Goal: Information Seeking & Learning: Check status

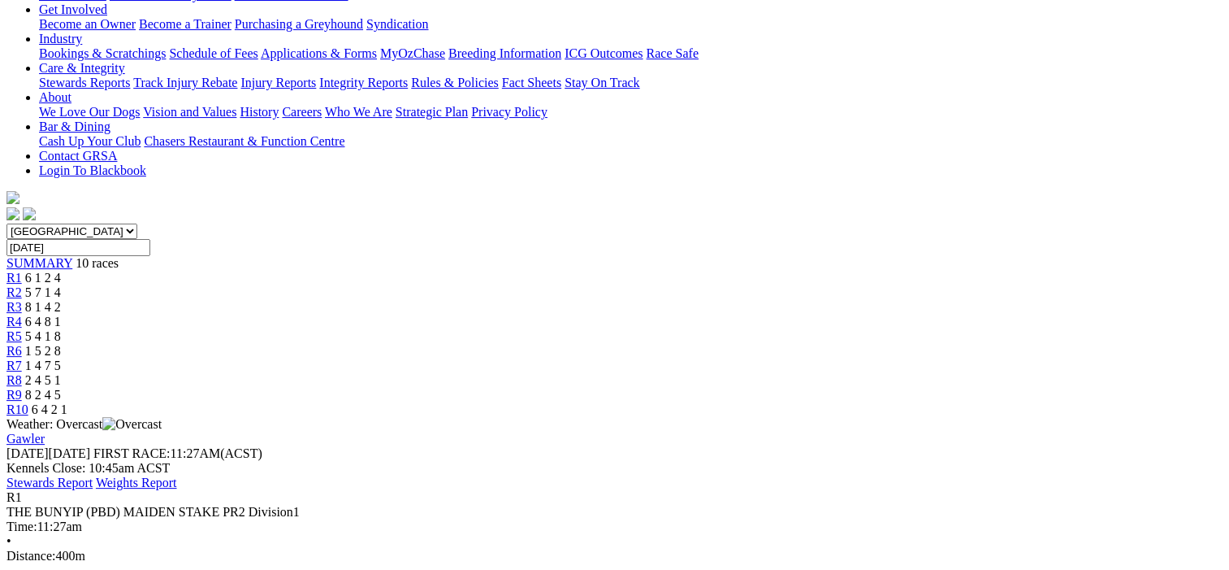
scroll to position [163, 0]
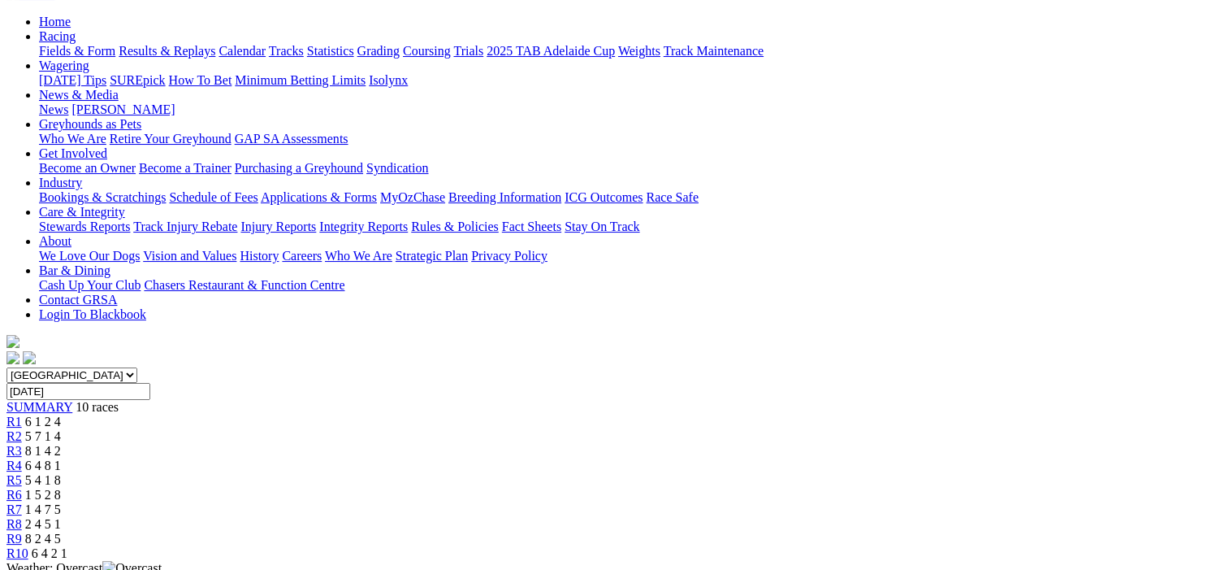
click at [22, 429] on span "R2" at bounding box center [14, 436] width 15 height 14
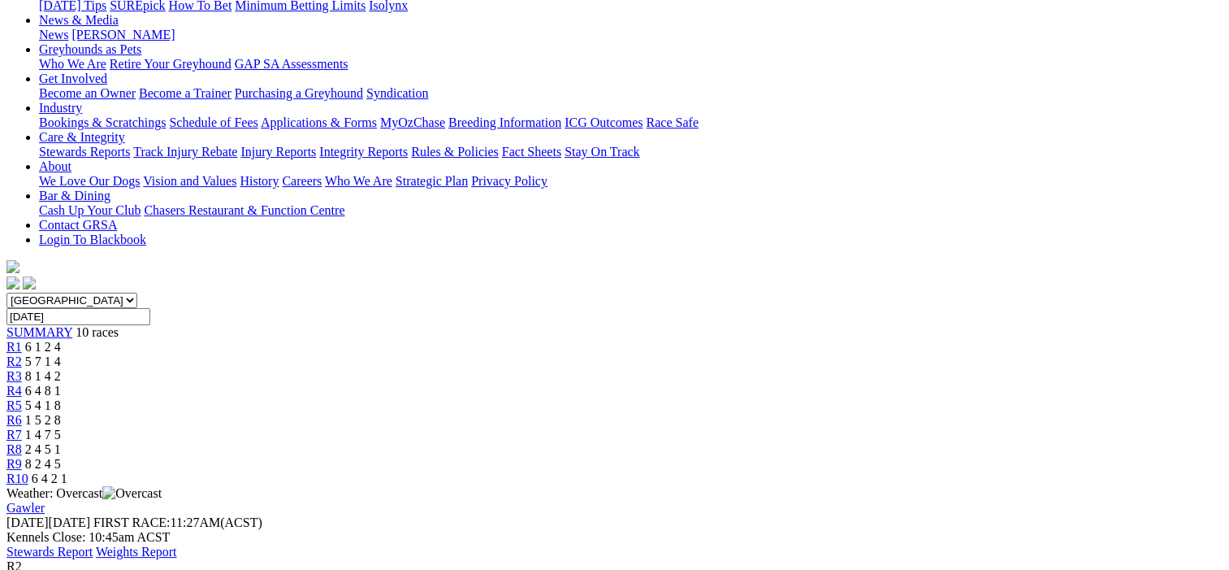
scroll to position [81, 0]
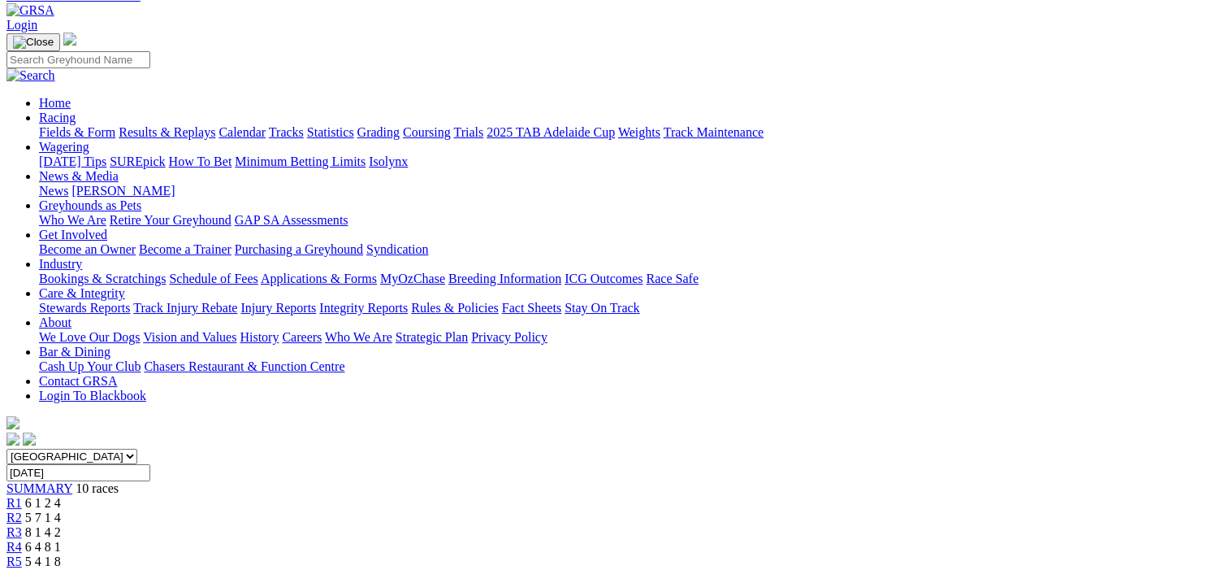
click at [22, 525] on span "R3" at bounding box center [14, 532] width 15 height 14
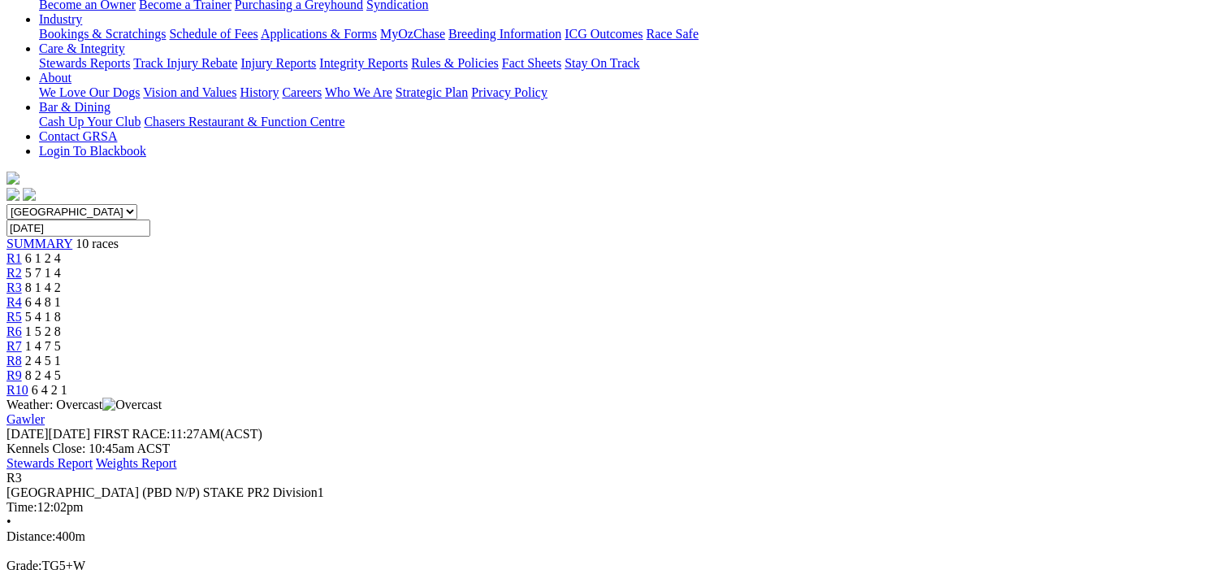
scroll to position [163, 0]
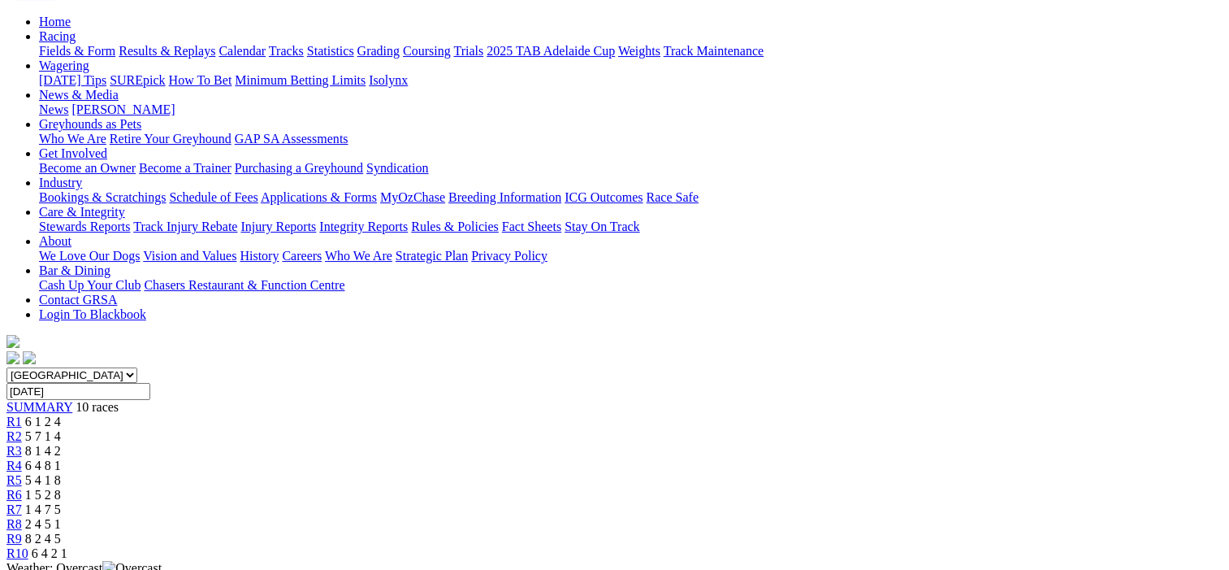
click at [22, 458] on span "R4" at bounding box center [14, 465] width 15 height 14
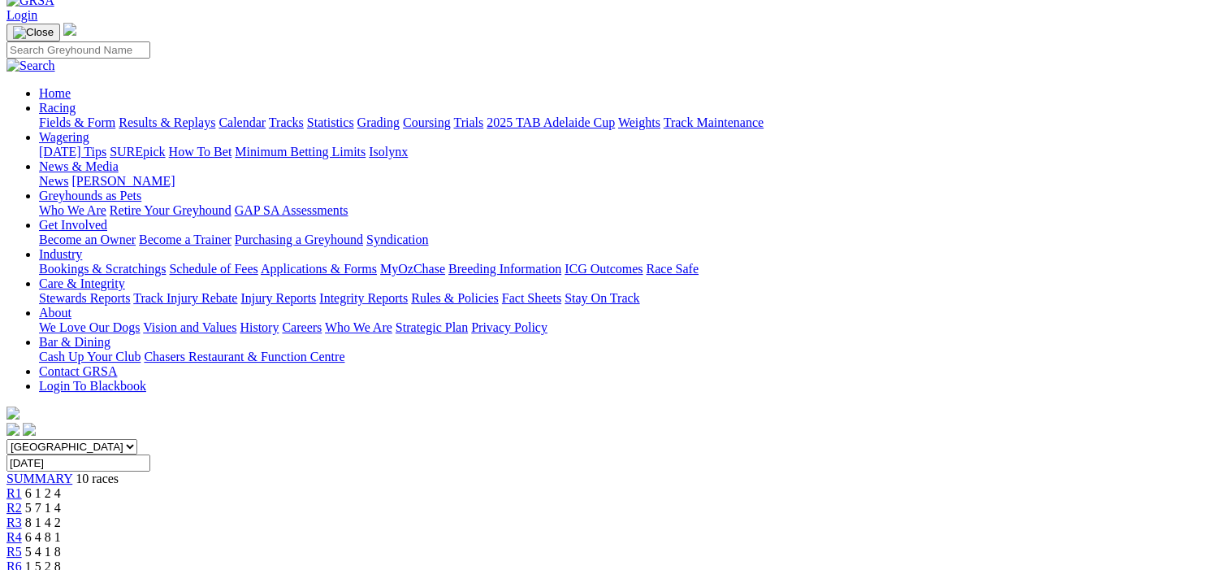
scroll to position [81, 0]
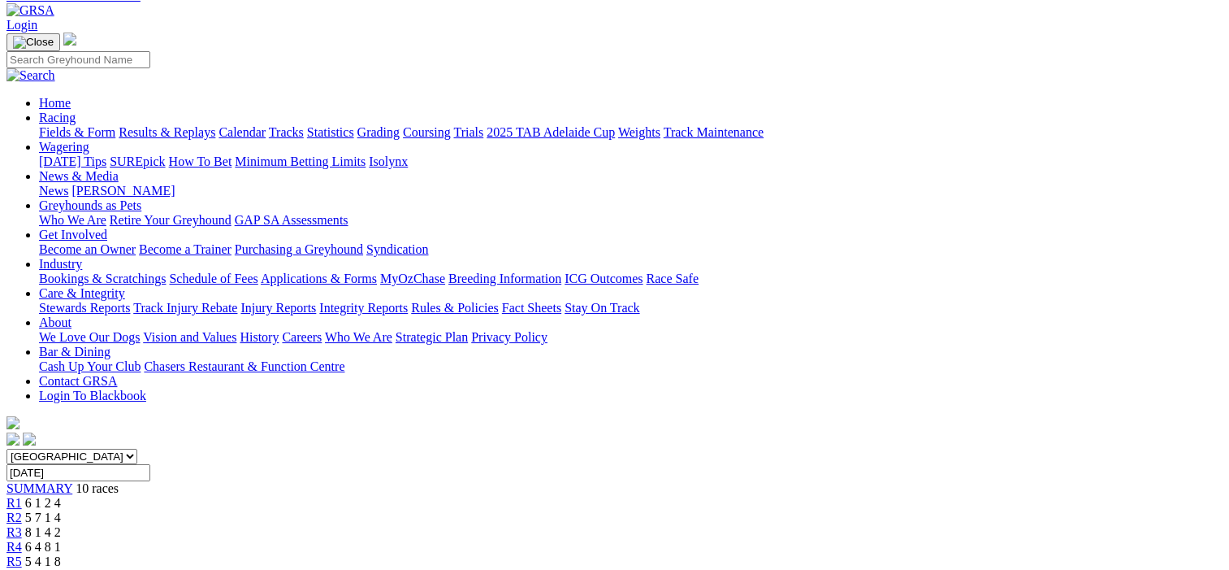
click at [22, 554] on span "R5" at bounding box center [14, 561] width 15 height 14
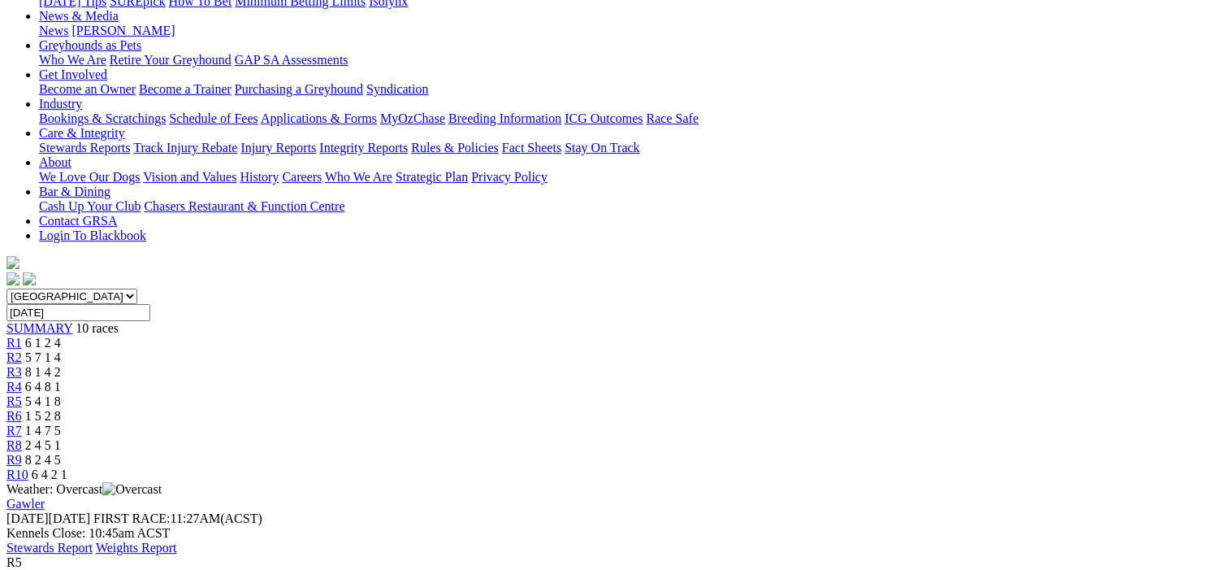
scroll to position [163, 0]
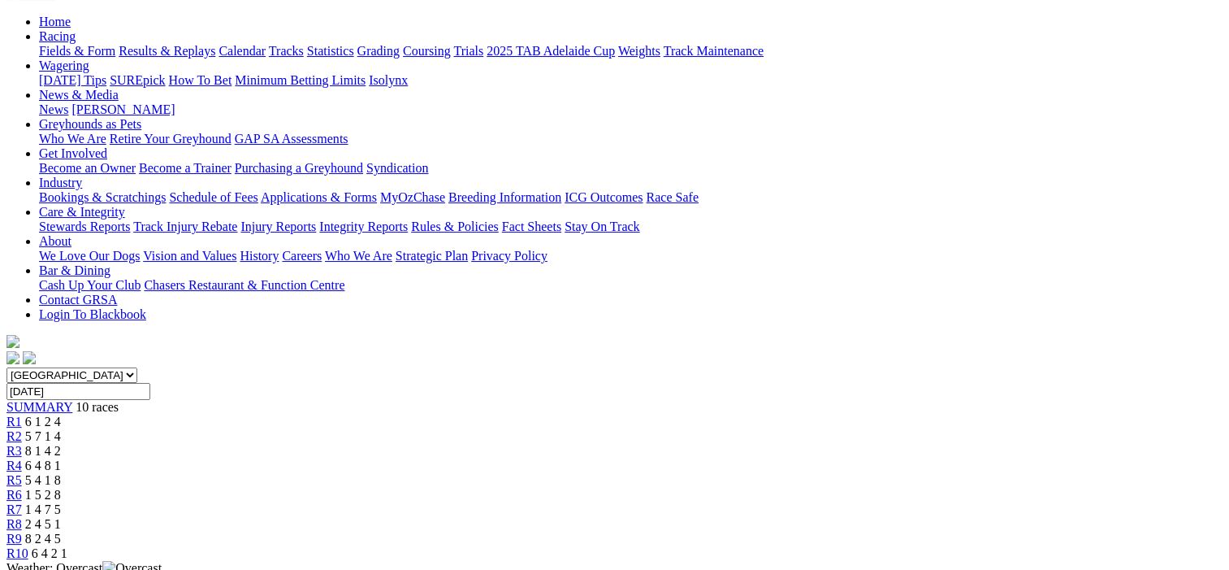
click at [22, 488] on span "R6" at bounding box center [14, 495] width 15 height 14
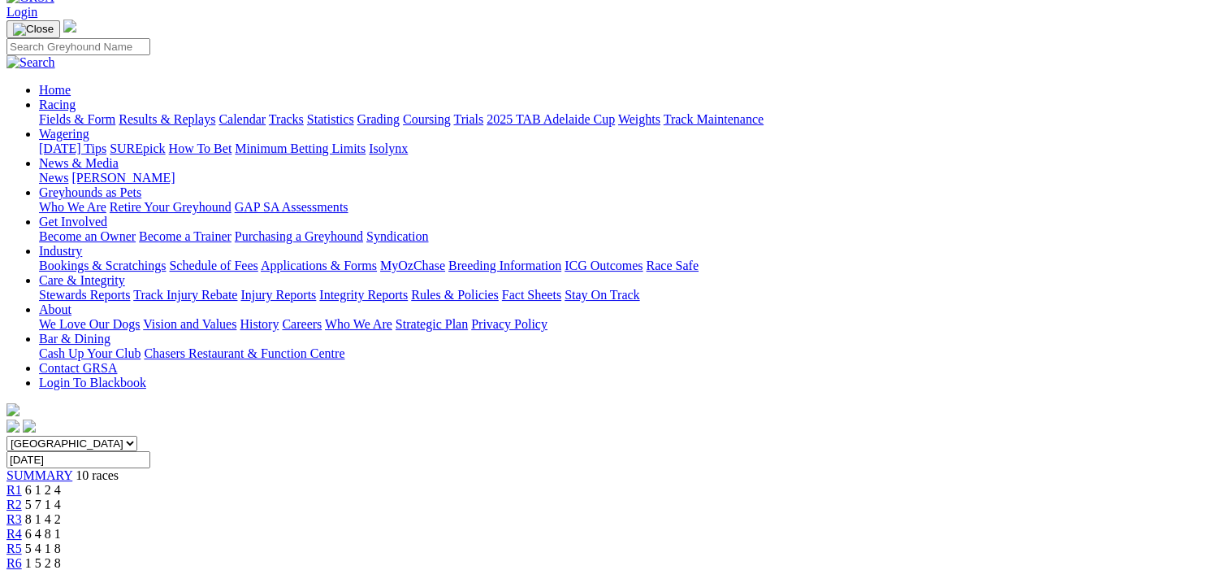
scroll to position [81, 0]
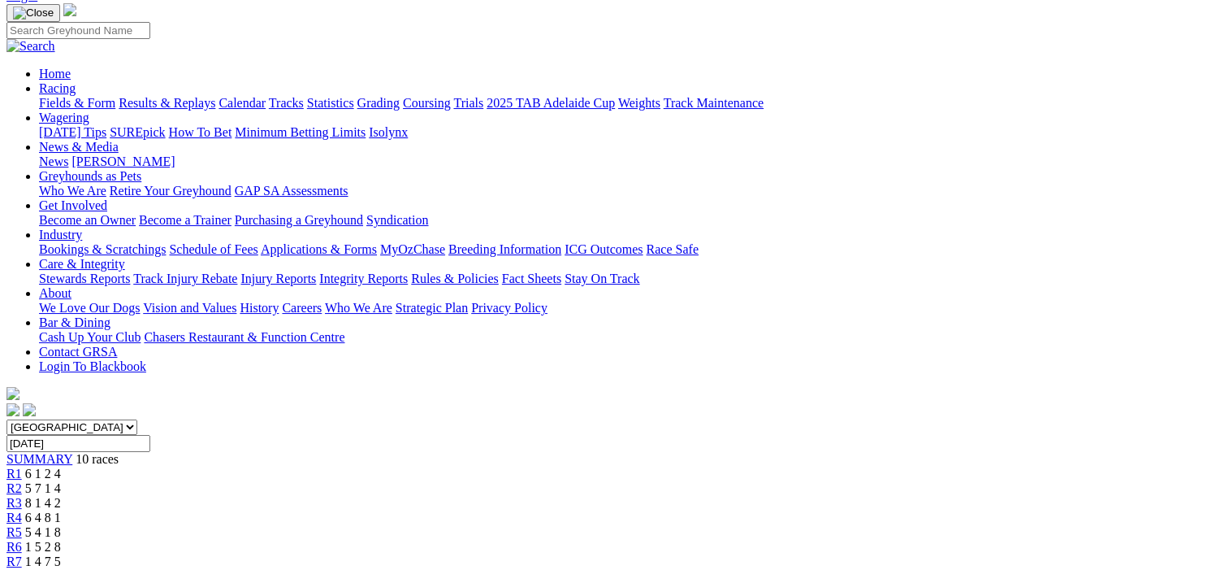
scroll to position [81, 0]
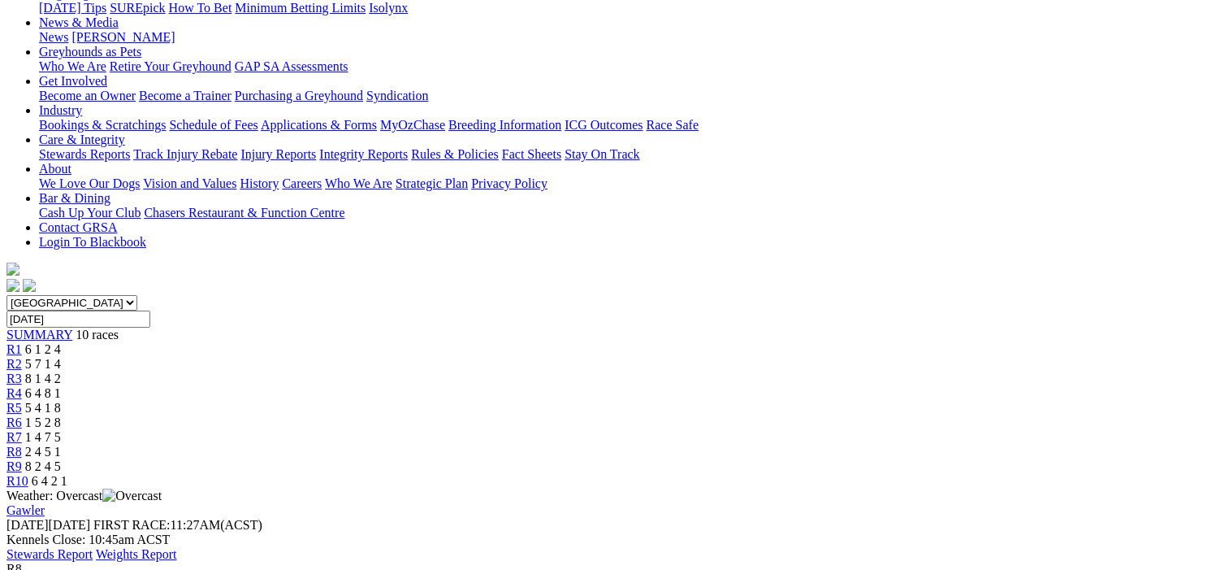
scroll to position [81, 0]
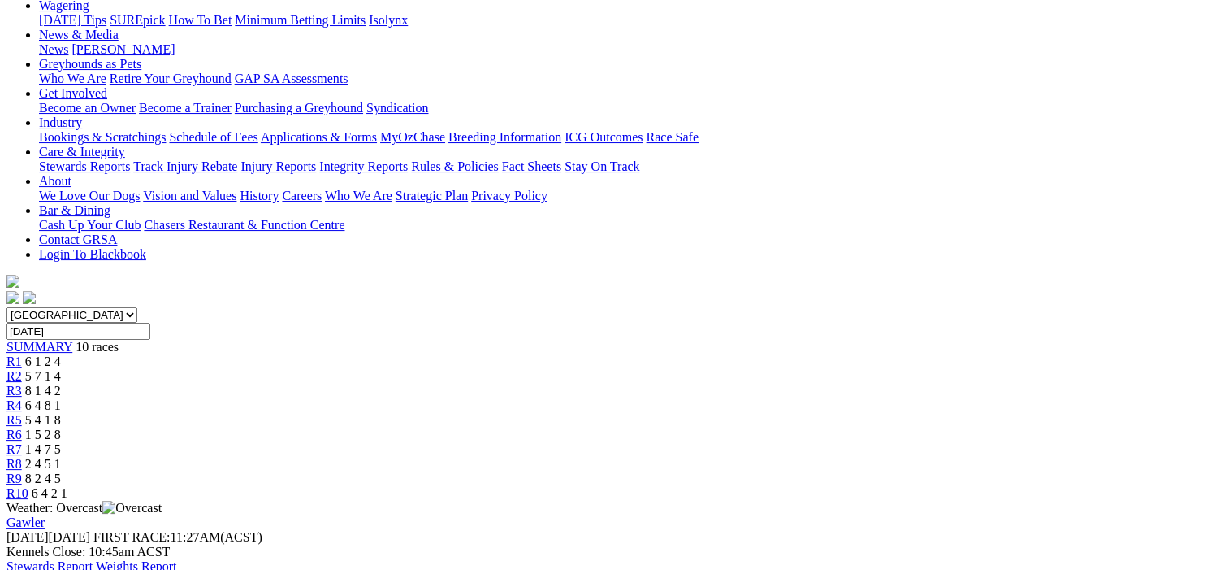
scroll to position [163, 0]
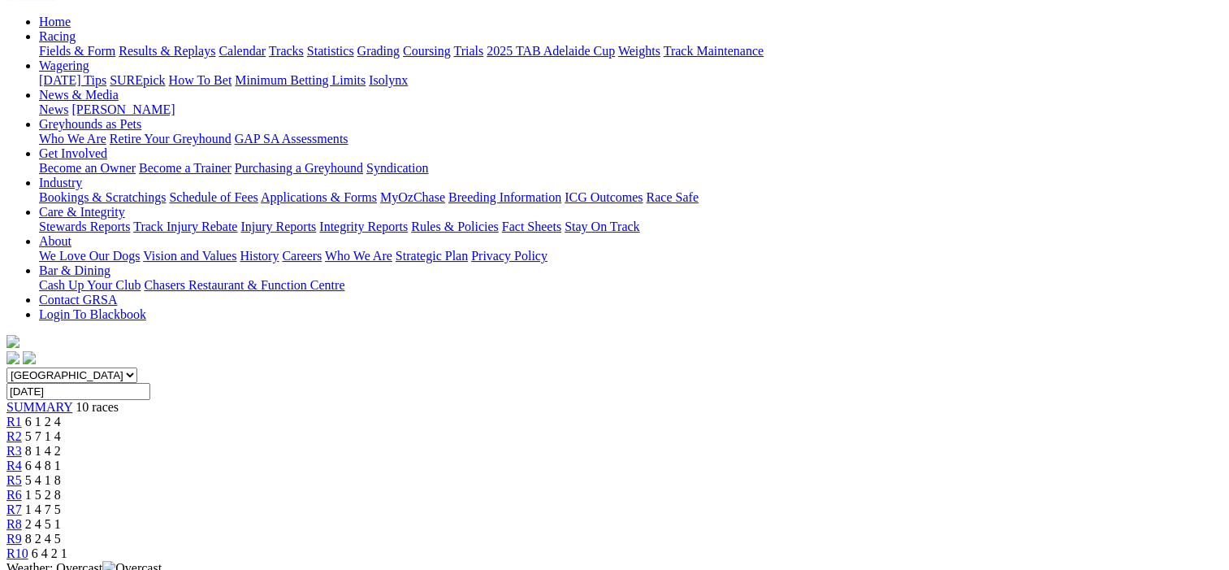
click at [28, 546] on span "R10" at bounding box center [18, 553] width 22 height 14
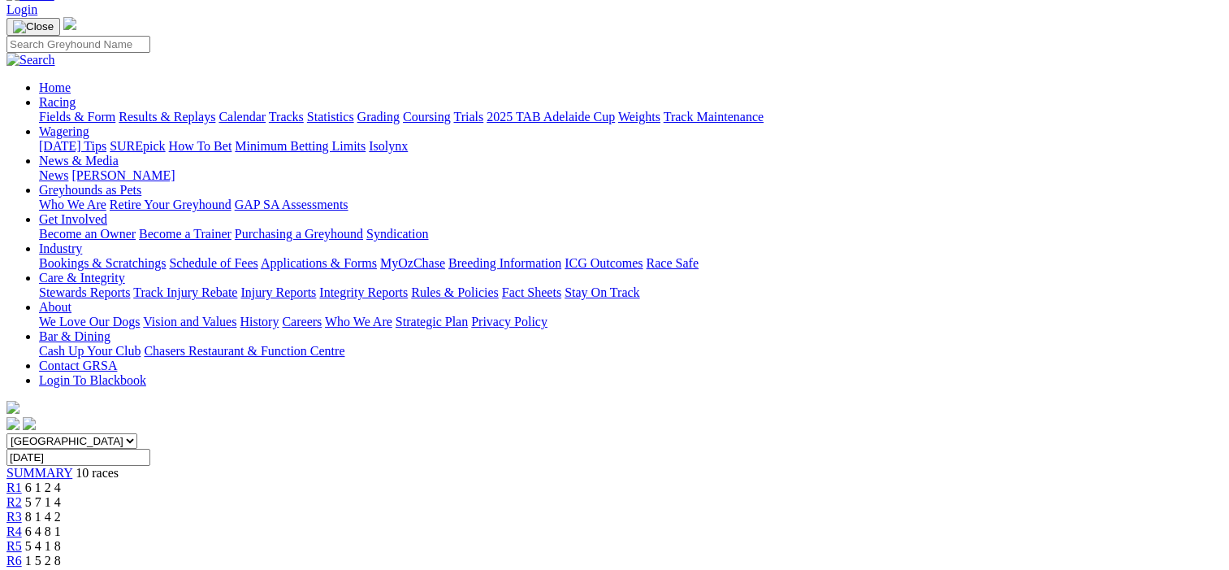
scroll to position [325, 0]
